Goal: Task Accomplishment & Management: Use online tool/utility

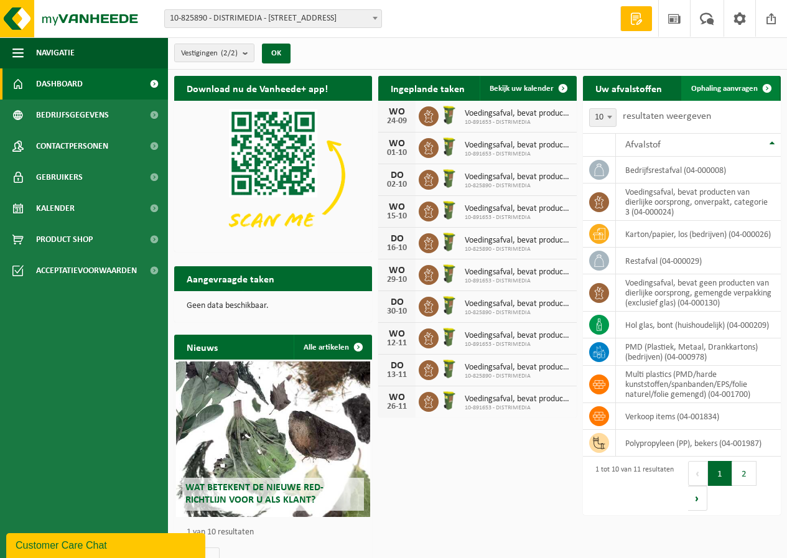
click at [751, 90] on span "Ophaling aanvragen" at bounding box center [724, 89] width 67 height 8
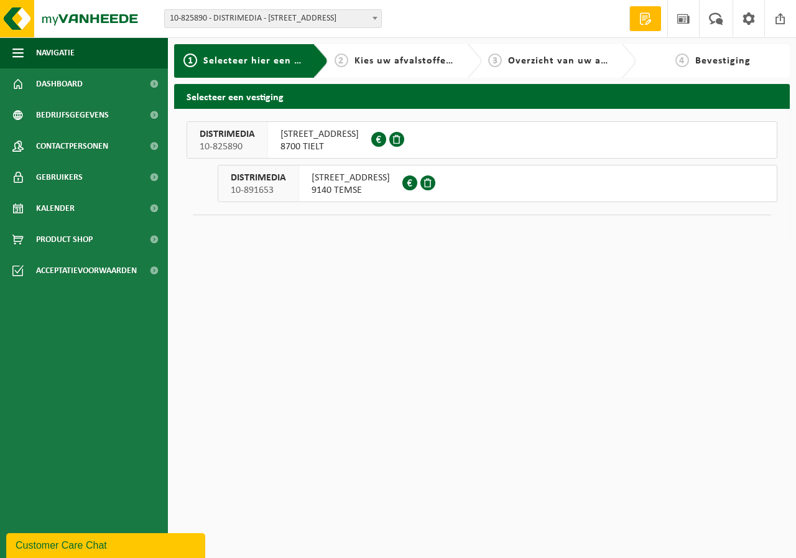
click at [303, 139] on span "MEULEBEEKSESTEENWEG 20" at bounding box center [319, 134] width 78 height 12
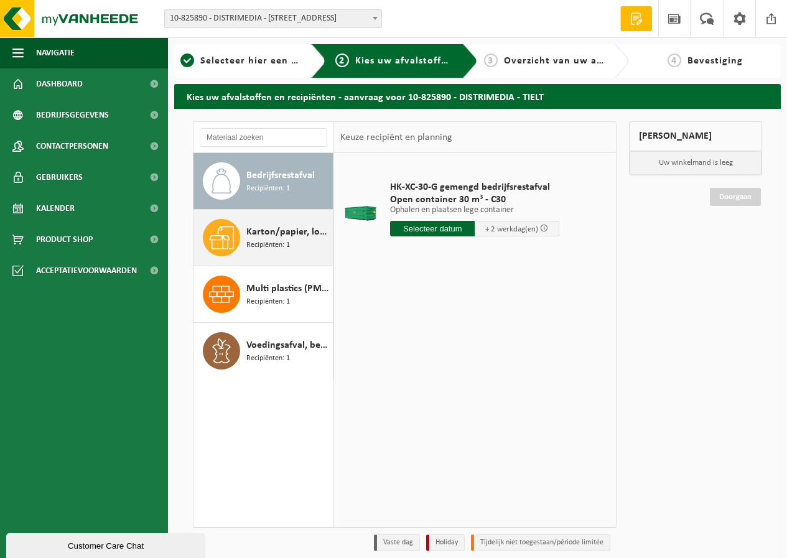
click at [272, 239] on span "Recipiënten: 1" at bounding box center [268, 245] width 44 height 12
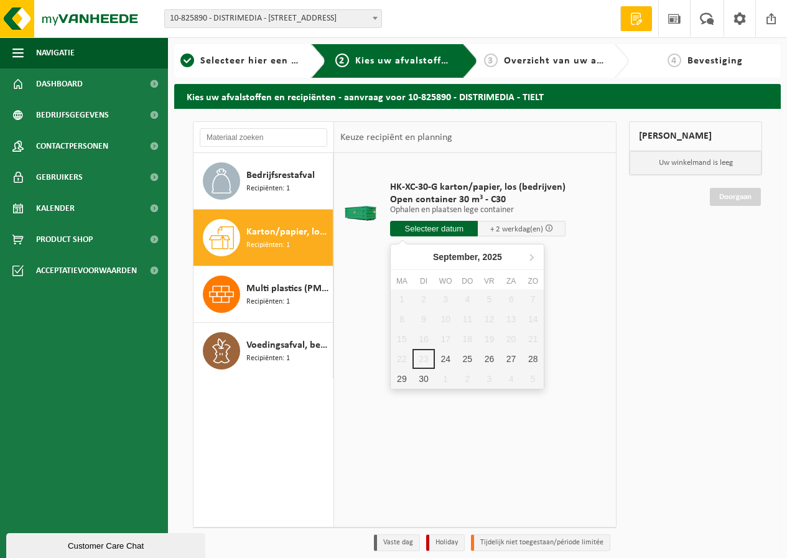
click at [438, 228] on input "text" at bounding box center [434, 229] width 88 height 16
click at [468, 359] on div "25" at bounding box center [467, 359] width 22 height 20
type input "Van 2025-09-25"
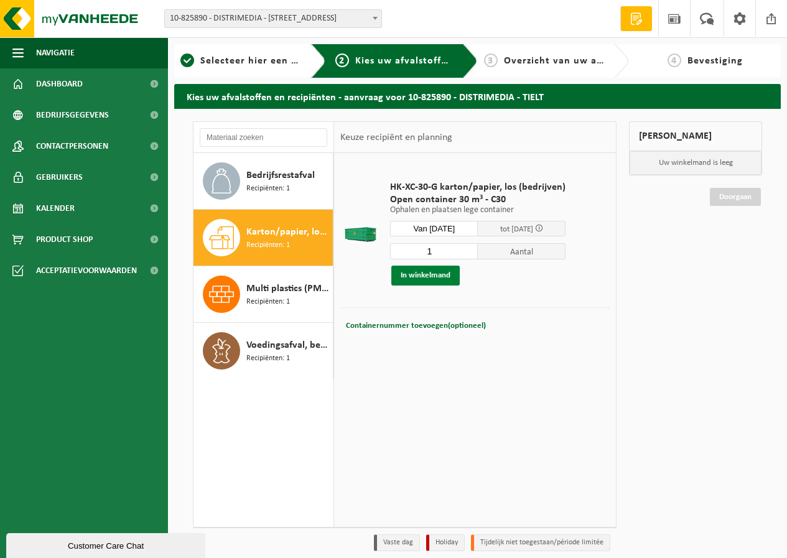
click at [447, 277] on button "In winkelmand" at bounding box center [425, 276] width 68 height 20
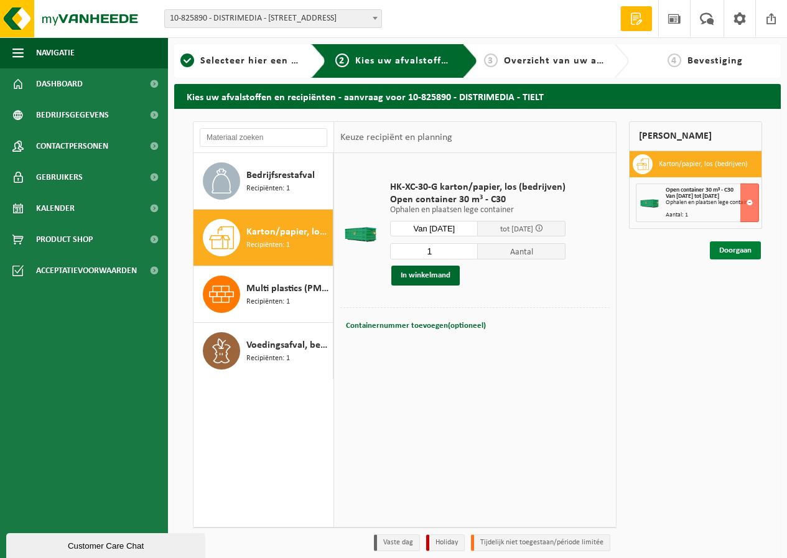
click at [736, 250] on link "Doorgaan" at bounding box center [735, 250] width 51 height 18
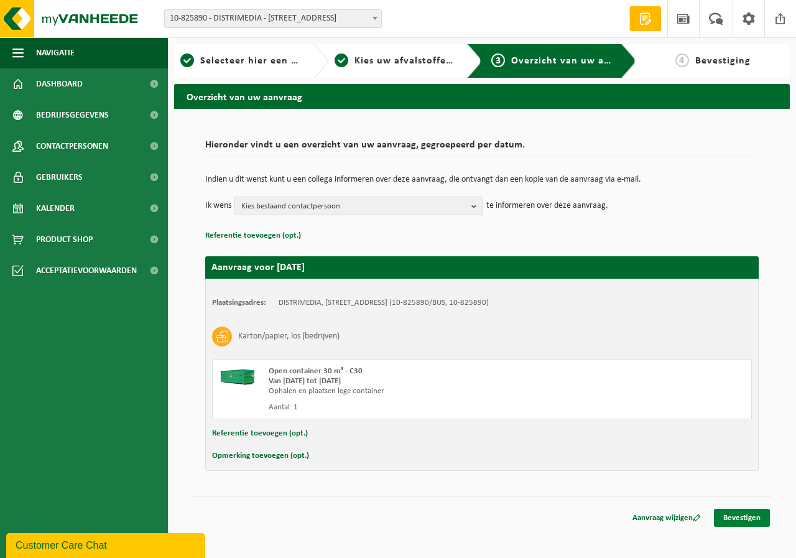
click at [754, 516] on link "Bevestigen" at bounding box center [742, 518] width 56 height 18
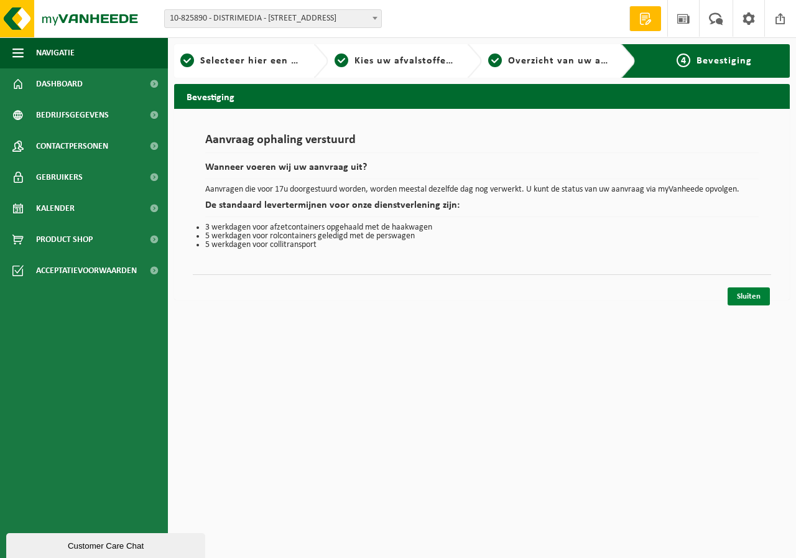
click at [750, 295] on link "Sluiten" at bounding box center [749, 296] width 42 height 18
